Goal: Navigation & Orientation: Find specific page/section

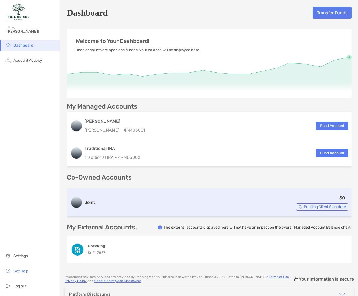
click at [166, 208] on div "$0 Pending Client Signature" at bounding box center [222, 203] width 251 height 16
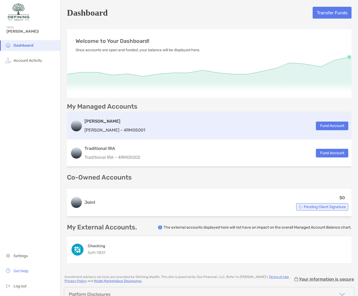
click at [167, 134] on div "[PERSON_NAME] [PERSON_NAME] - 4RM05001 Fund Account" at bounding box center [209, 125] width 285 height 27
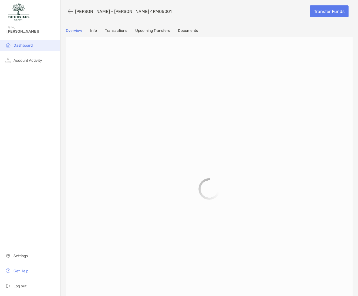
click at [22, 45] on span "Dashboard" at bounding box center [22, 45] width 19 height 5
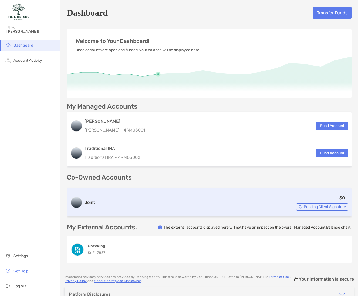
click at [306, 208] on span "Pending Client Signature" at bounding box center [325, 207] width 42 height 3
click at [234, 200] on div "$0 Pending Client Signature" at bounding box center [222, 203] width 251 height 16
click at [121, 202] on div "$0 Pending Client Signature" at bounding box center [222, 203] width 251 height 16
click at [94, 200] on h3 "Joint" at bounding box center [90, 203] width 11 height 6
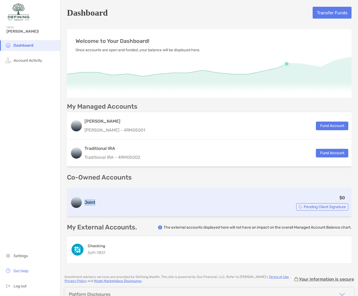
click at [94, 200] on h3 "Joint" at bounding box center [90, 203] width 11 height 6
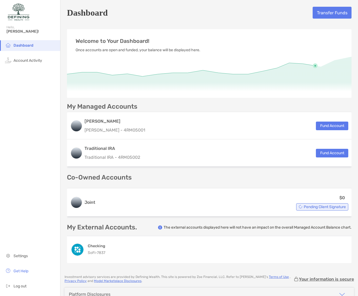
click at [108, 186] on div "My Managed Accounts [PERSON_NAME] [PERSON_NAME] - 4RM05001 Fund Account Traditi…" at bounding box center [209, 183] width 285 height 160
click at [31, 57] on li "Account Activity" at bounding box center [30, 60] width 60 height 11
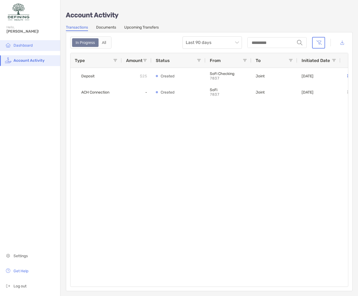
click at [32, 48] on li "Dashboard" at bounding box center [30, 45] width 60 height 11
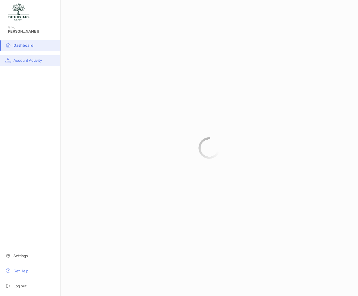
click at [36, 57] on li "Account Activity" at bounding box center [30, 60] width 60 height 11
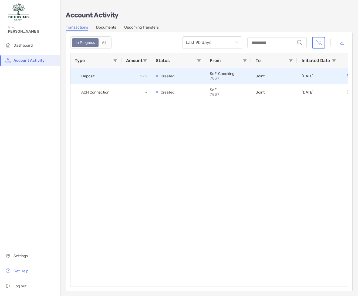
click at [185, 75] on div "Created" at bounding box center [178, 76] width 45 height 16
click at [262, 80] on div "Joint" at bounding box center [274, 76] width 37 height 16
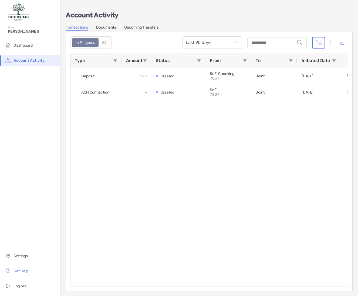
click at [24, 53] on ul "Dashboard Account Activity" at bounding box center [30, 55] width 60 height 30
click at [26, 50] on li "Dashboard" at bounding box center [30, 45] width 60 height 11
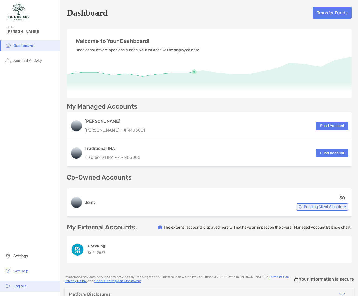
click at [25, 283] on li "Log out" at bounding box center [30, 286] width 60 height 11
